Goal: Navigation & Orientation: Understand site structure

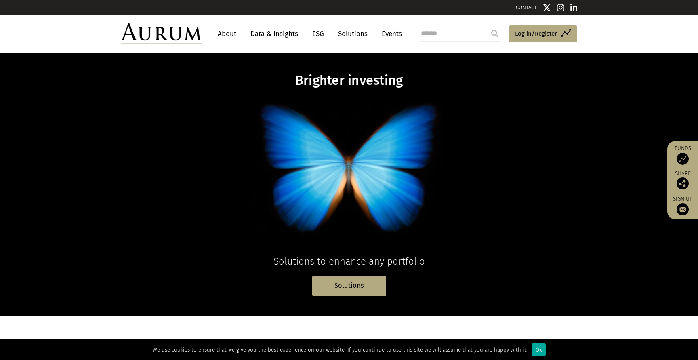
click at [226, 32] on link "About" at bounding box center [227, 33] width 27 height 15
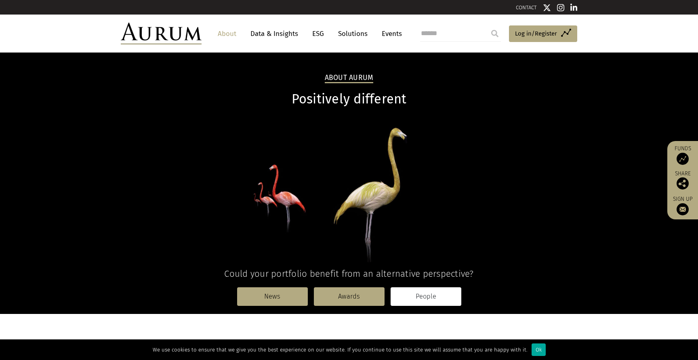
click at [431, 294] on link "People" at bounding box center [425, 296] width 71 height 19
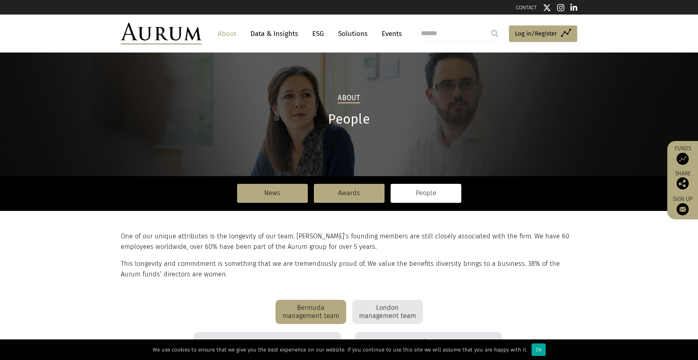
click at [269, 34] on link "Data & Insights" at bounding box center [274, 33] width 56 height 15
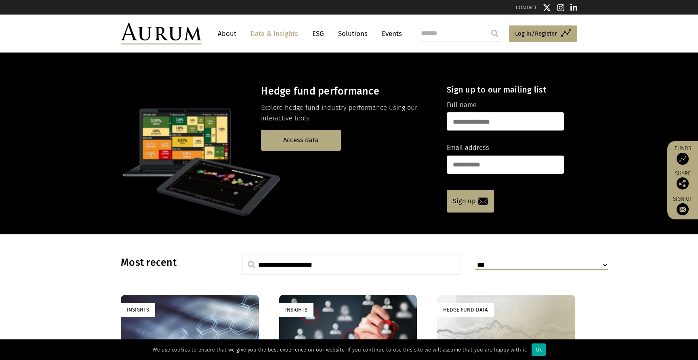
click at [227, 32] on link "About" at bounding box center [227, 33] width 27 height 15
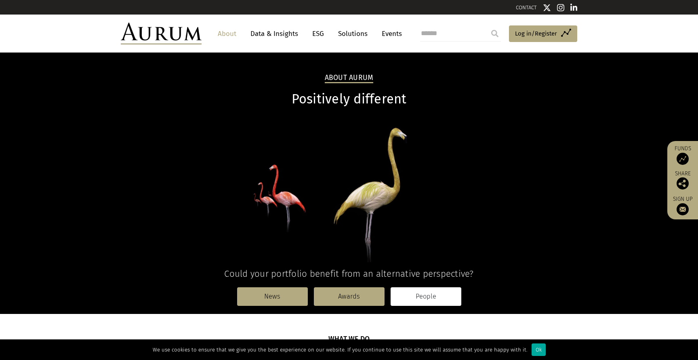
click at [426, 295] on link "People" at bounding box center [425, 296] width 71 height 19
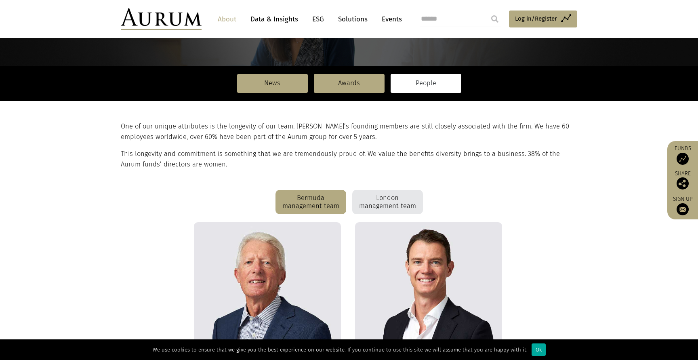
scroll to position [111, 0]
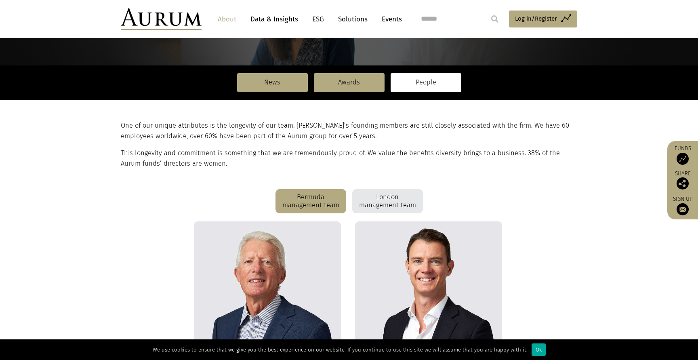
click at [395, 203] on div "London management team" at bounding box center [387, 201] width 71 height 24
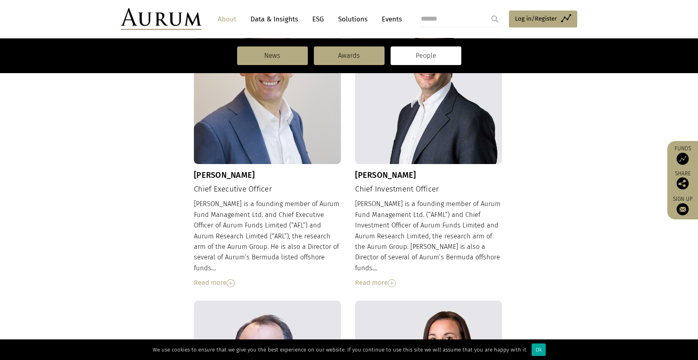
scroll to position [317, 0]
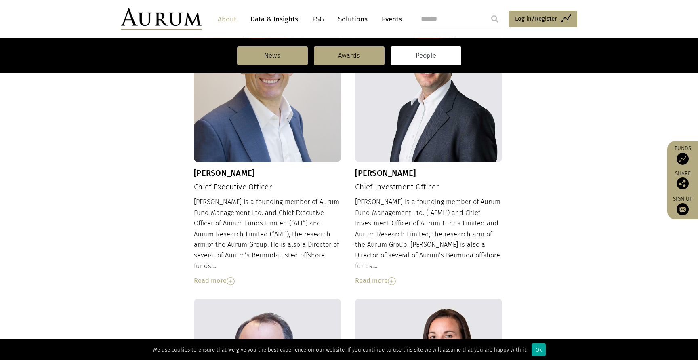
click at [233, 277] on img at bounding box center [230, 281] width 8 height 8
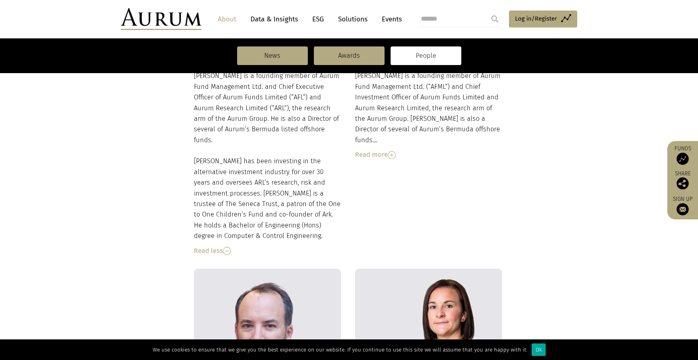
scroll to position [472, 0]
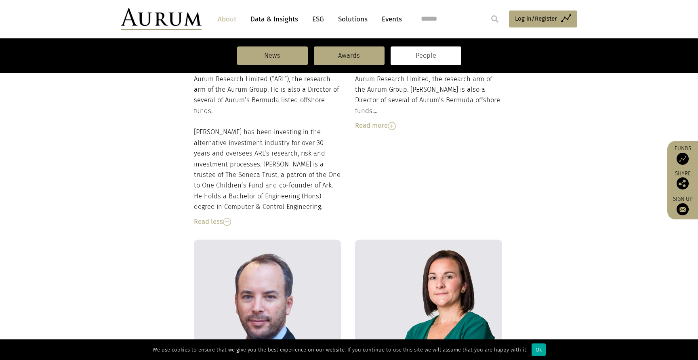
click at [227, 218] on img at bounding box center [227, 222] width 8 height 8
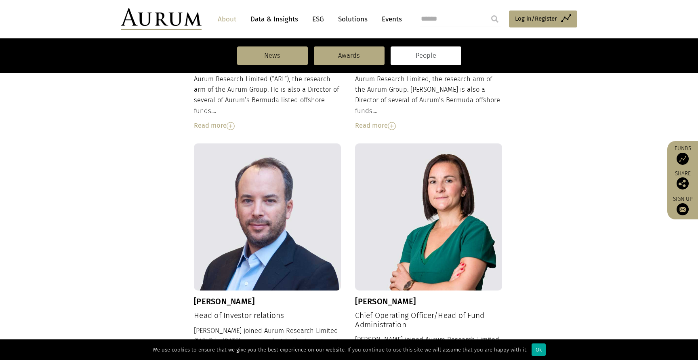
click at [394, 122] on img at bounding box center [392, 126] width 8 height 8
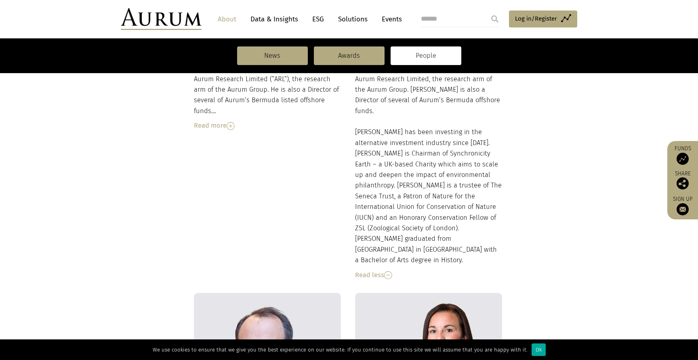
click at [388, 271] on img at bounding box center [388, 275] width 8 height 8
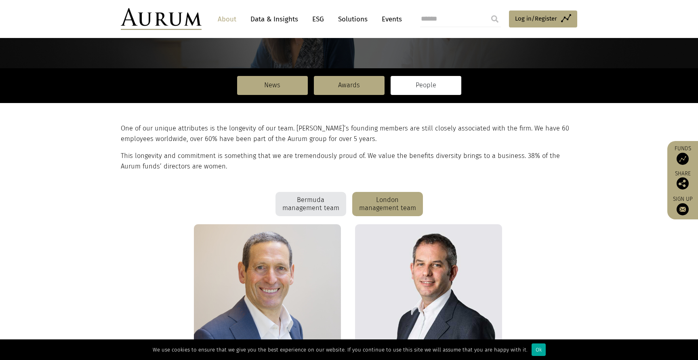
scroll to position [106, 0]
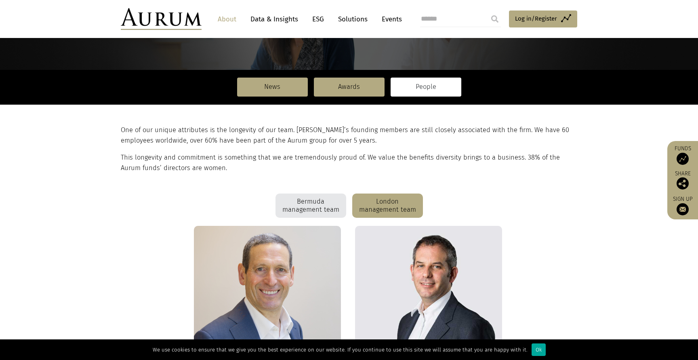
click at [353, 17] on link "Solutions" at bounding box center [353, 19] width 38 height 15
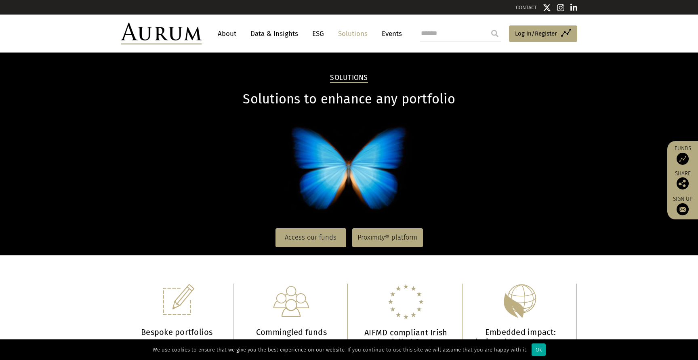
click at [391, 34] on link "Events" at bounding box center [389, 33] width 24 height 15
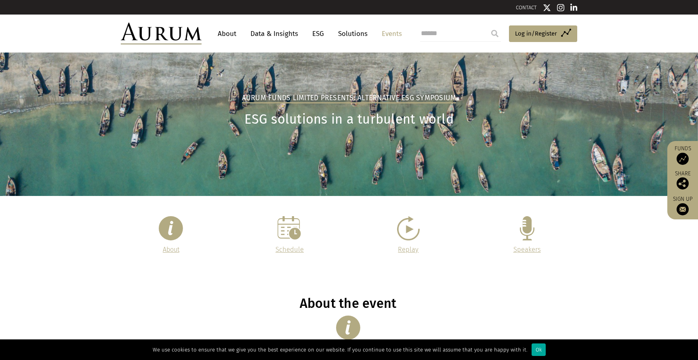
click at [228, 35] on link "About" at bounding box center [227, 33] width 27 height 15
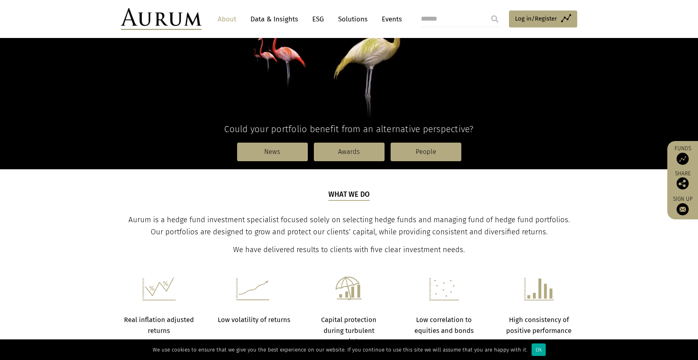
scroll to position [147, 0]
